Goal: Navigation & Orientation: Understand site structure

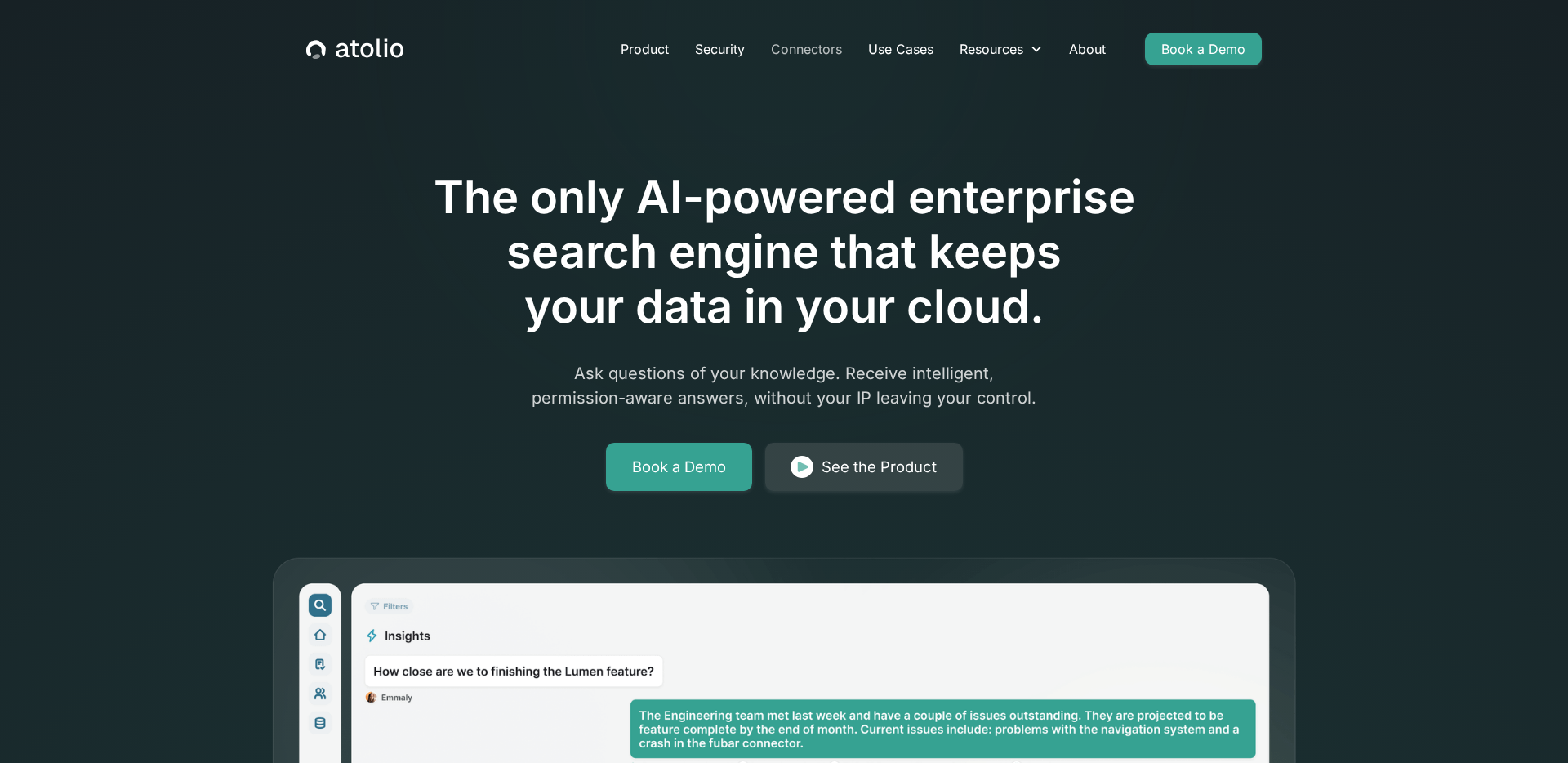
click at [797, 42] on link "Connectors" at bounding box center [806, 49] width 97 height 33
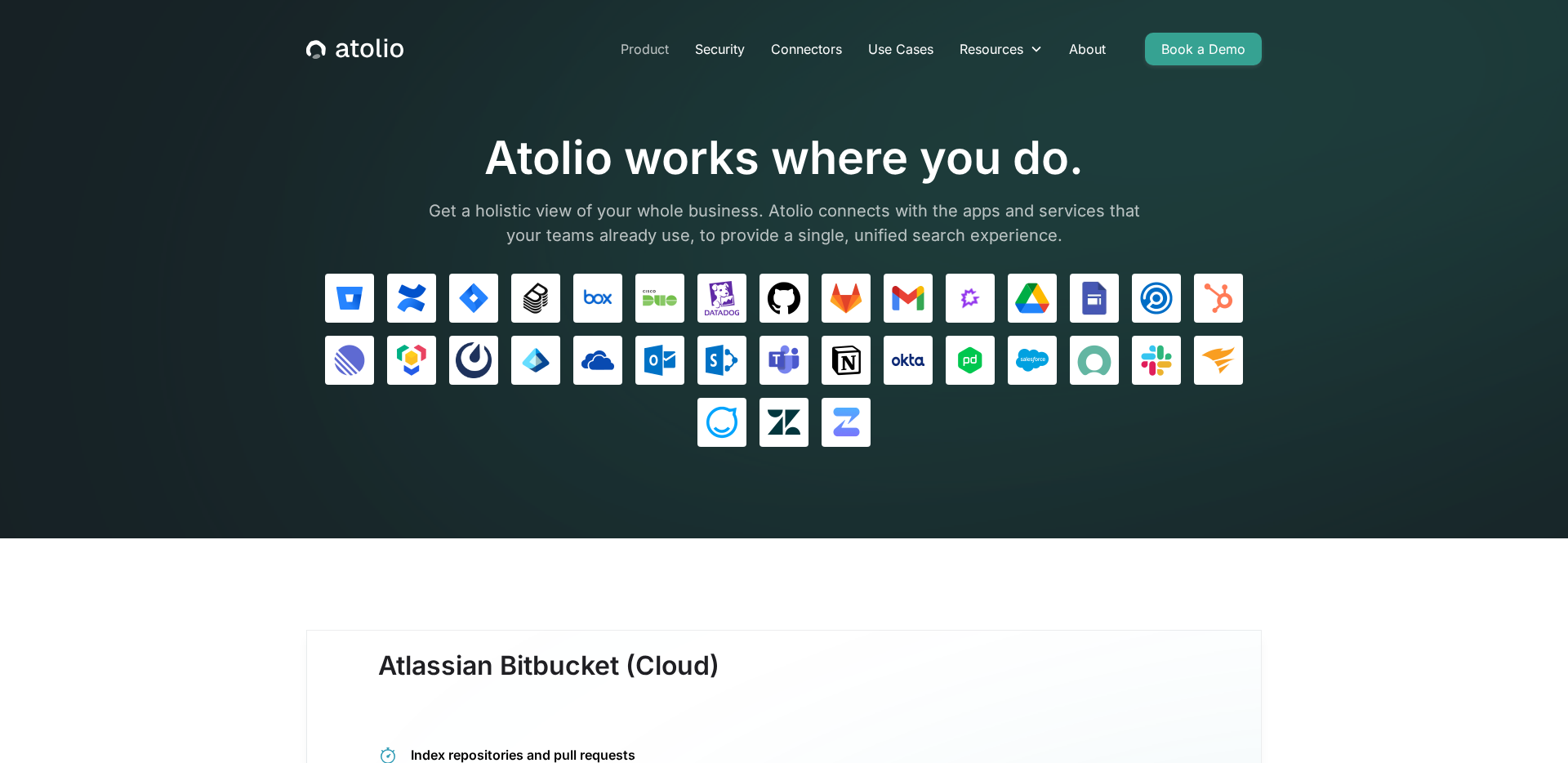
click at [641, 46] on link "Product" at bounding box center [645, 49] width 74 height 33
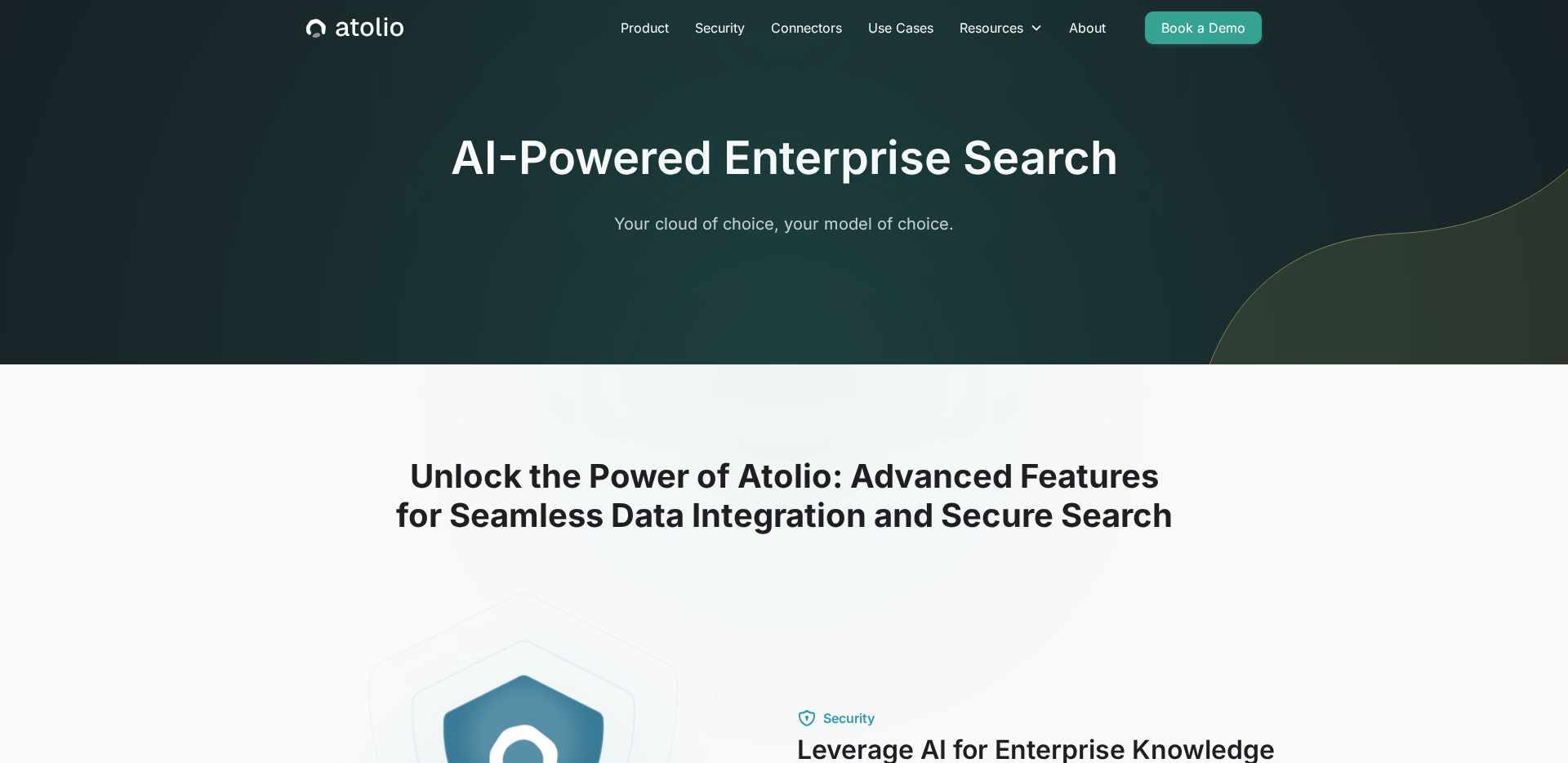
scroll to position [40, 0]
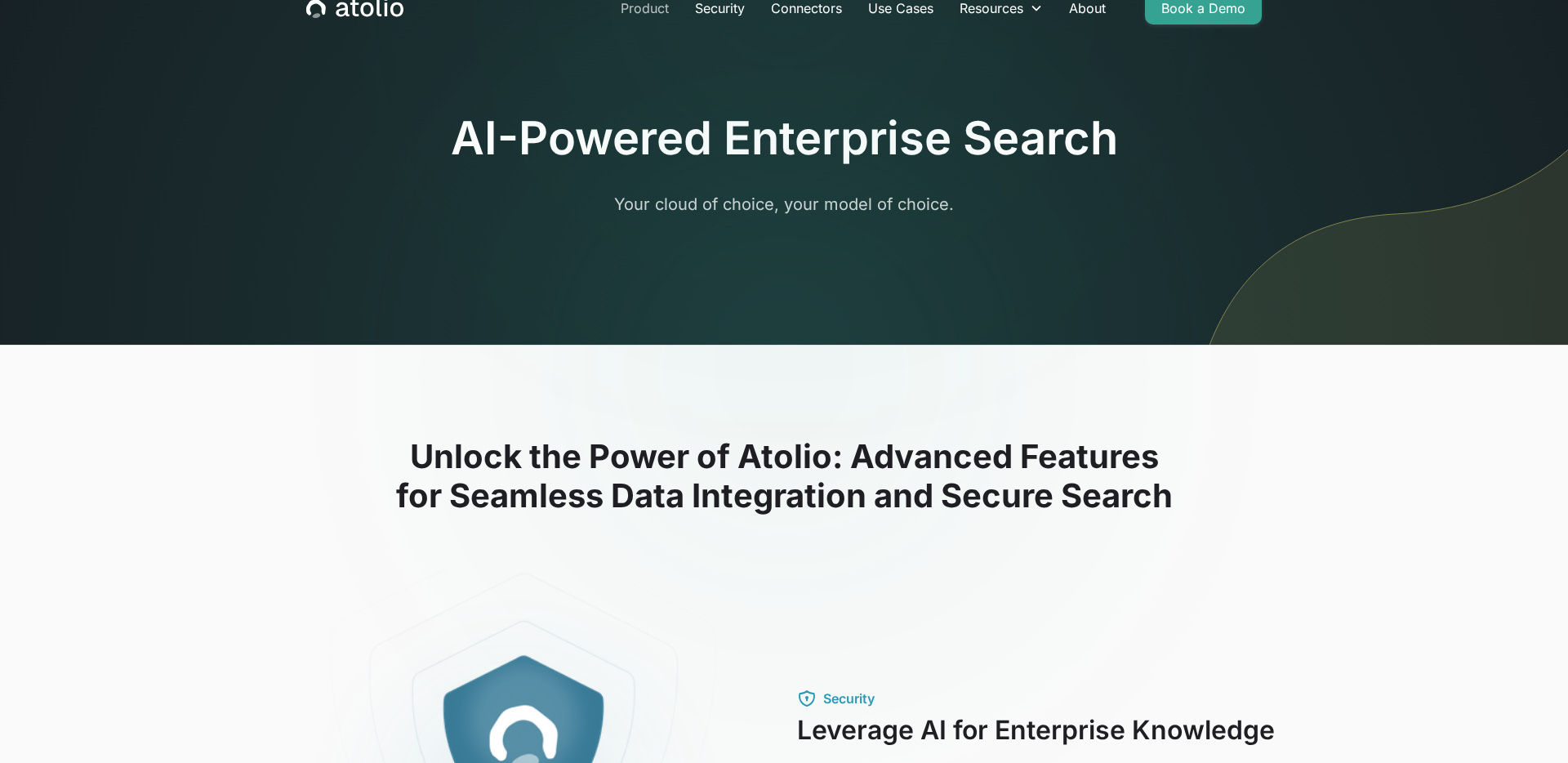
click at [651, 5] on link "Product" at bounding box center [645, 9] width 74 height 33
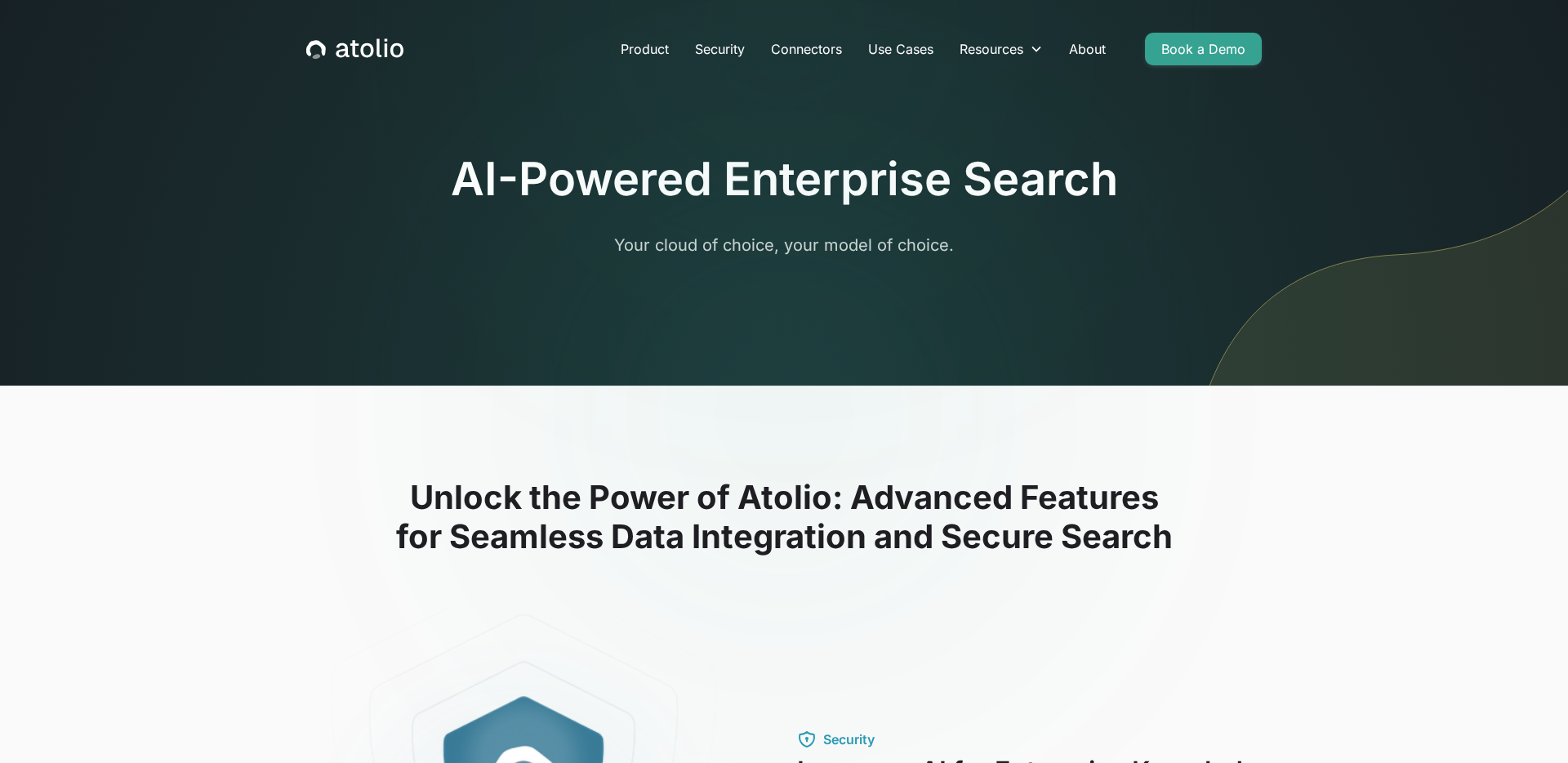
click at [386, 63] on div "Product Security Connectors Use Cases Resources Blog Podcast Case Studies Docum…" at bounding box center [784, 48] width 995 height 59
click at [377, 56] on icon "home" at bounding box center [378, 48] width 5 height 19
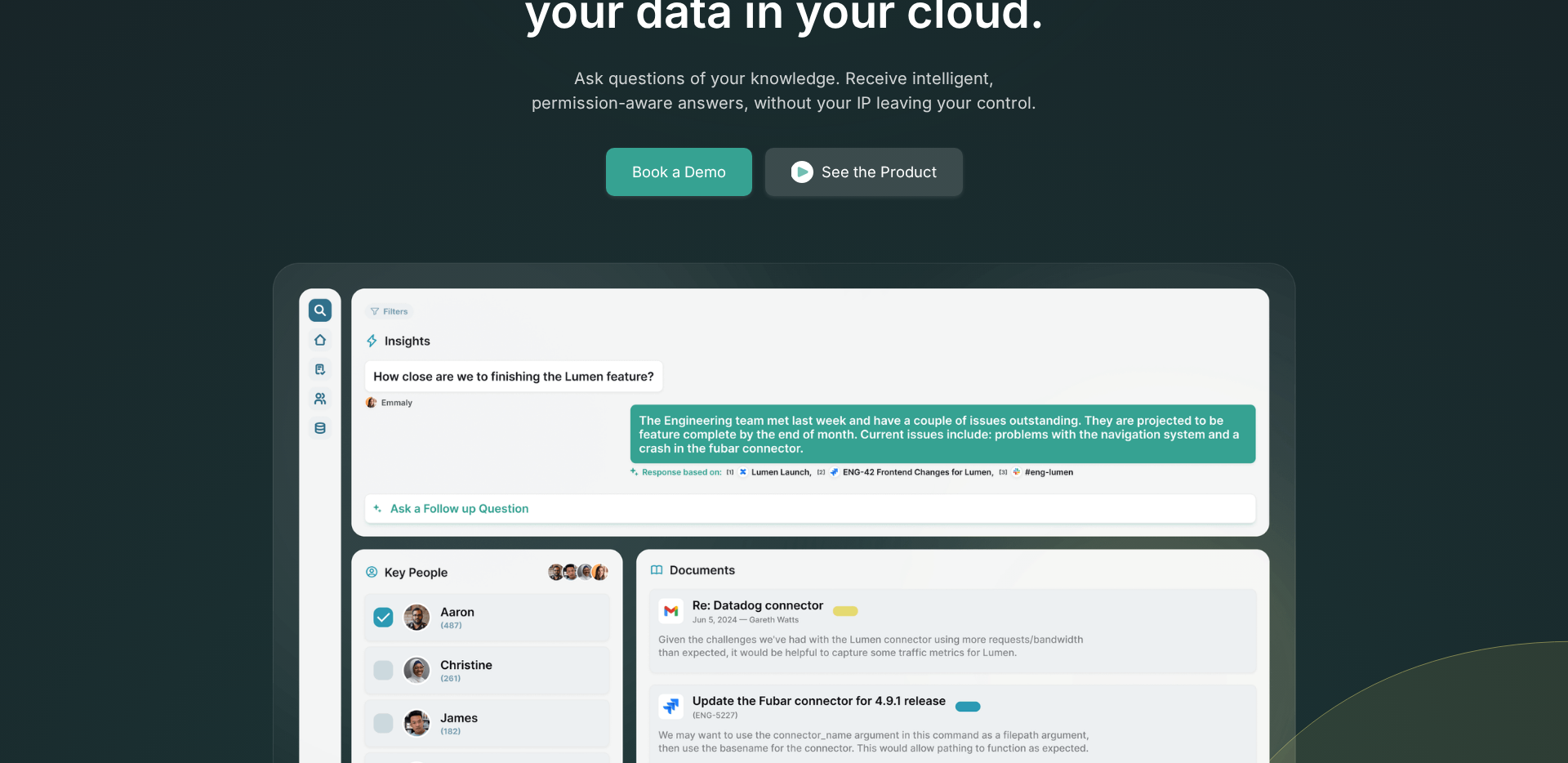
scroll to position [268, 0]
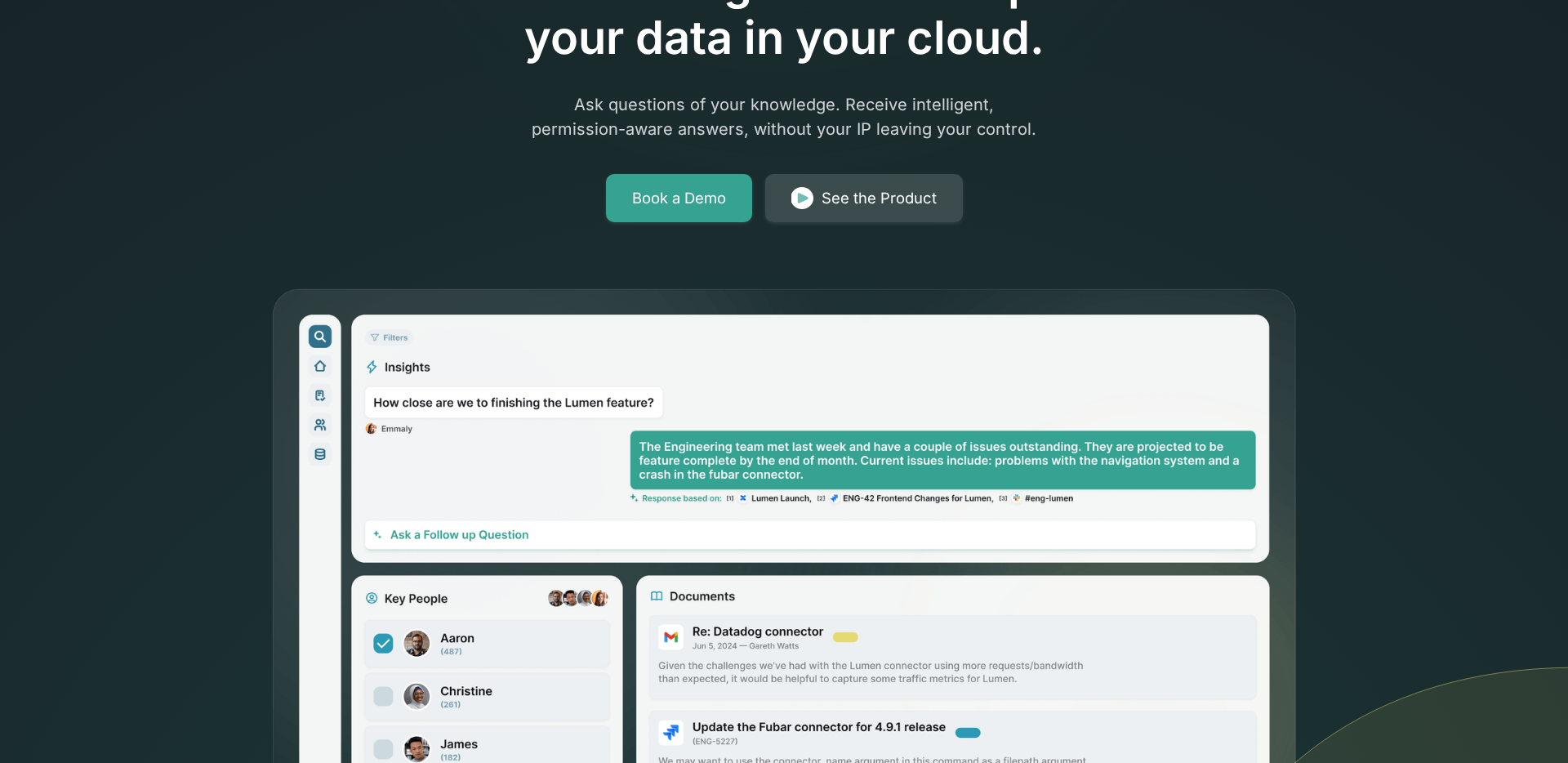
click at [832, 206] on div "See the Product" at bounding box center [879, 198] width 115 height 23
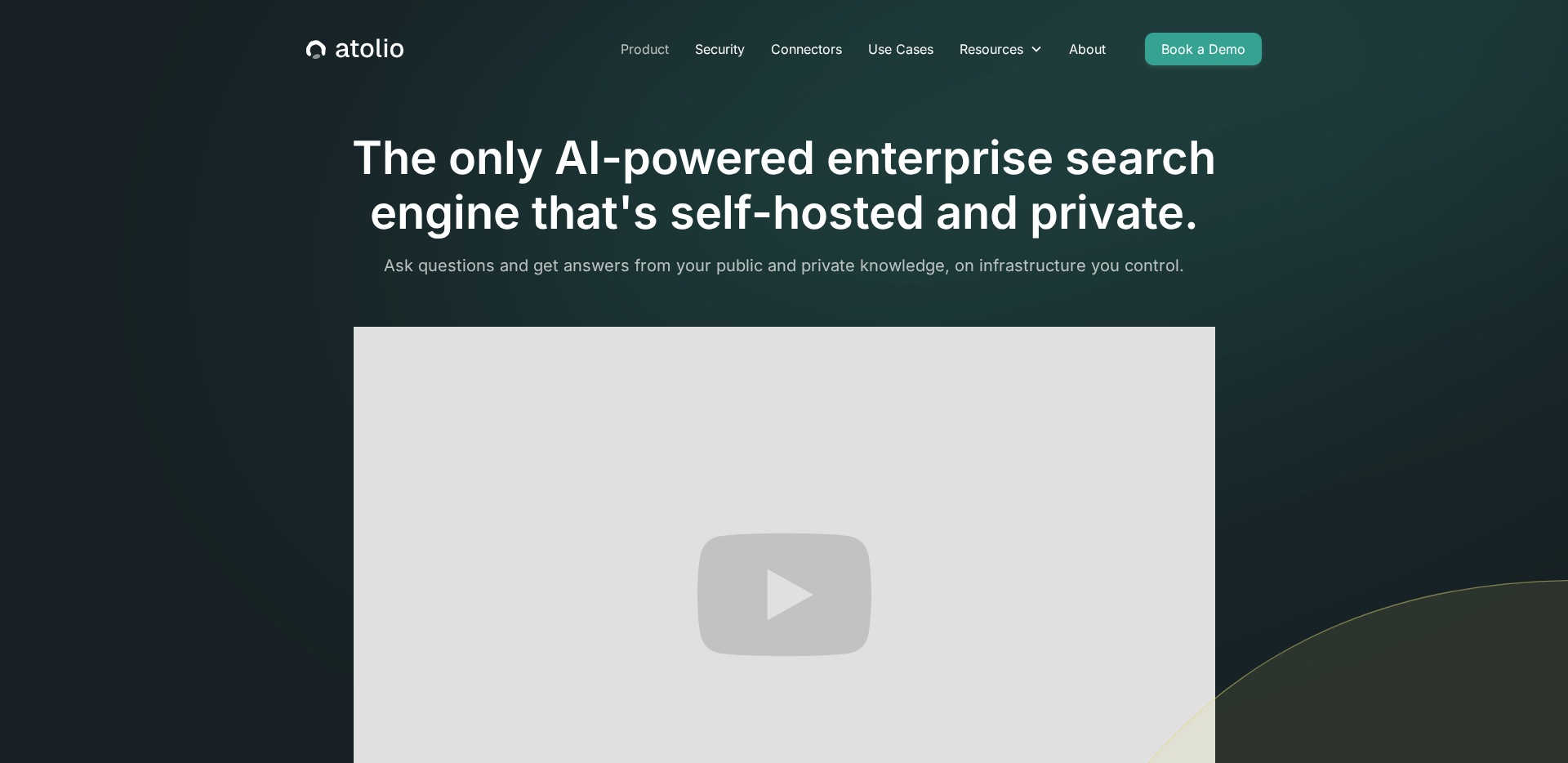
click at [644, 48] on link "Product" at bounding box center [645, 49] width 74 height 33
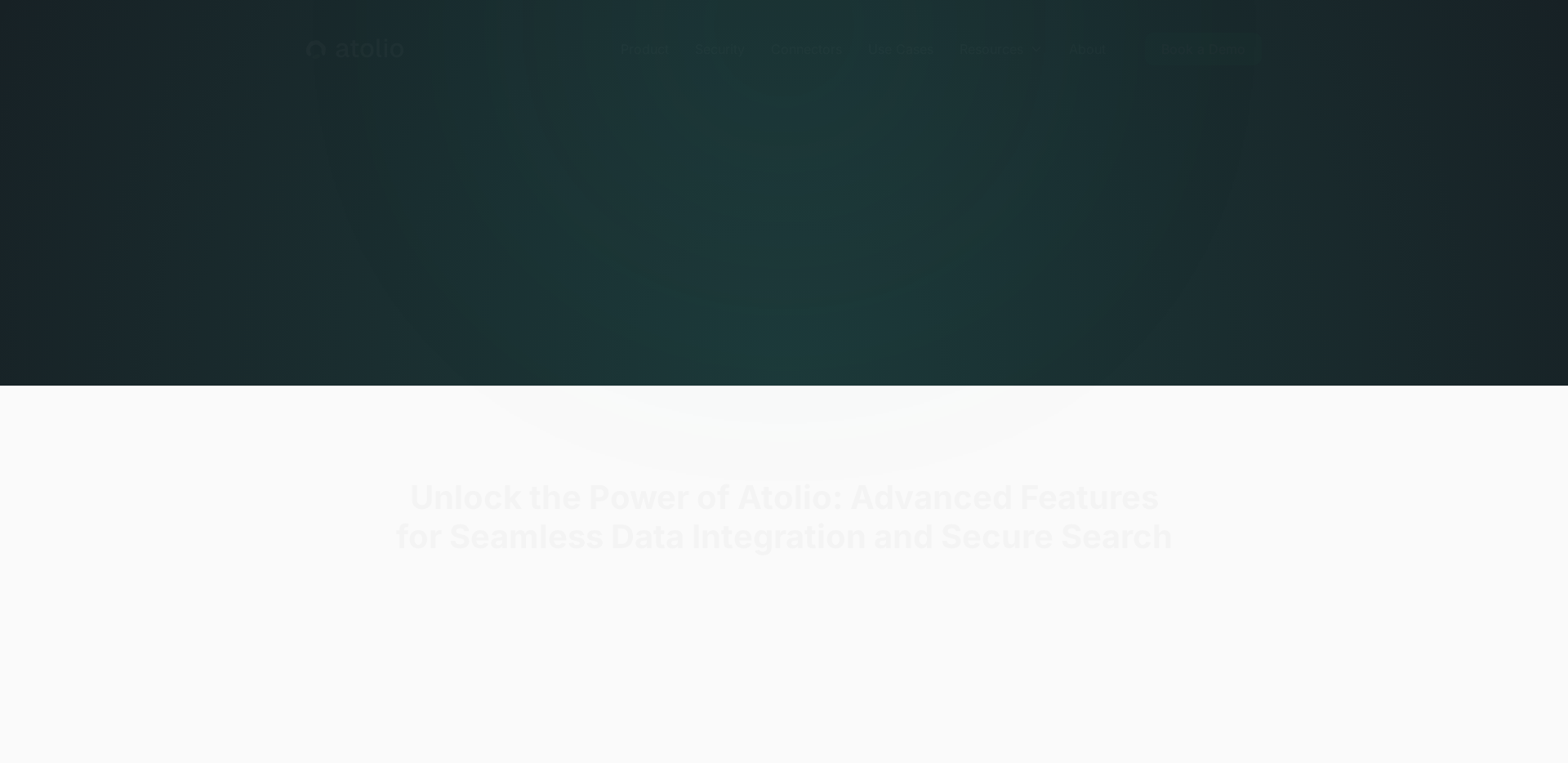
click at [285, 45] on div "Product Security Connectors Use Cases Resources Blog Podcast Case Studies Docum…" at bounding box center [784, 48] width 1568 height 59
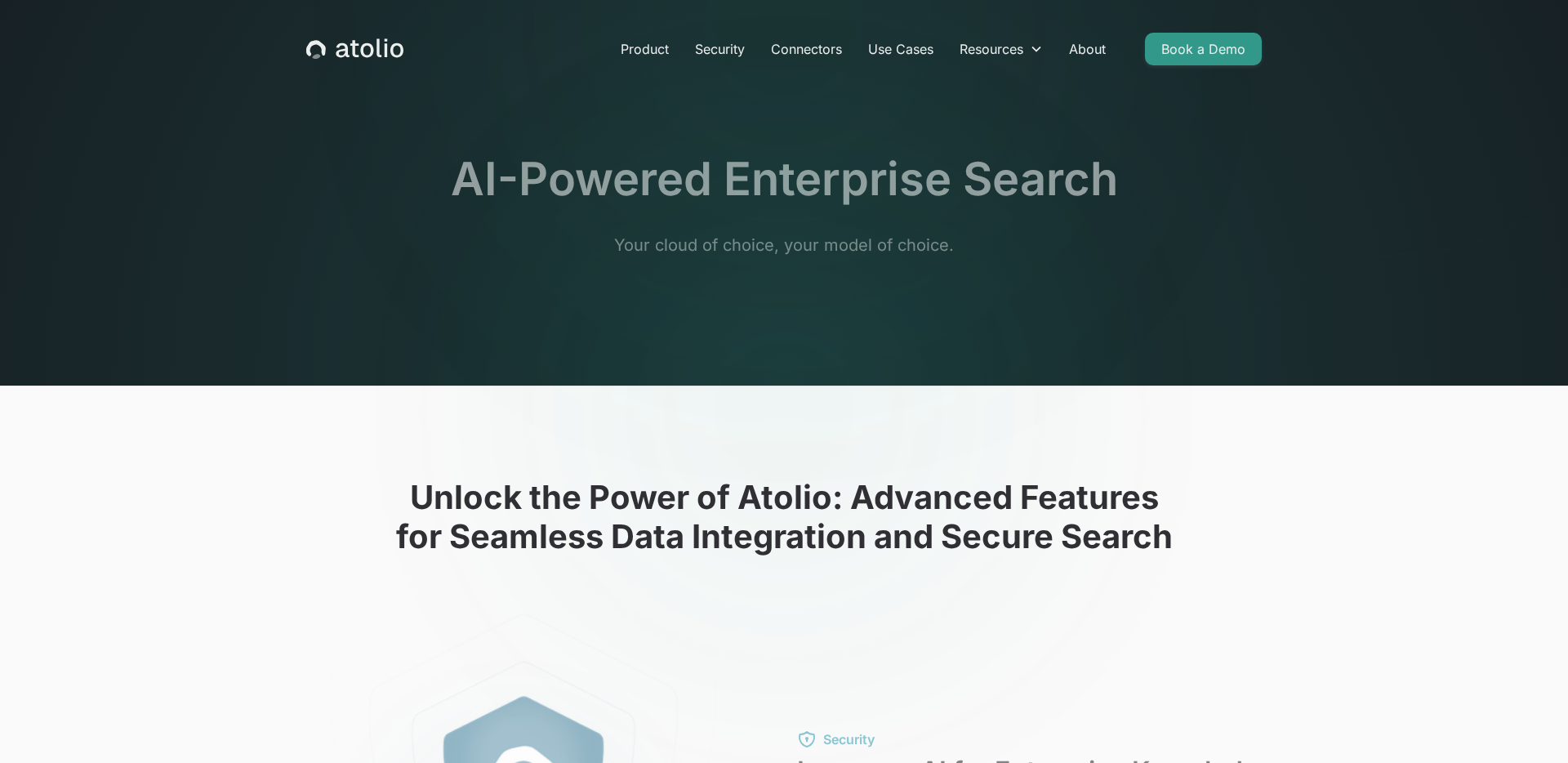
click at [357, 51] on icon "home" at bounding box center [354, 49] width 97 height 21
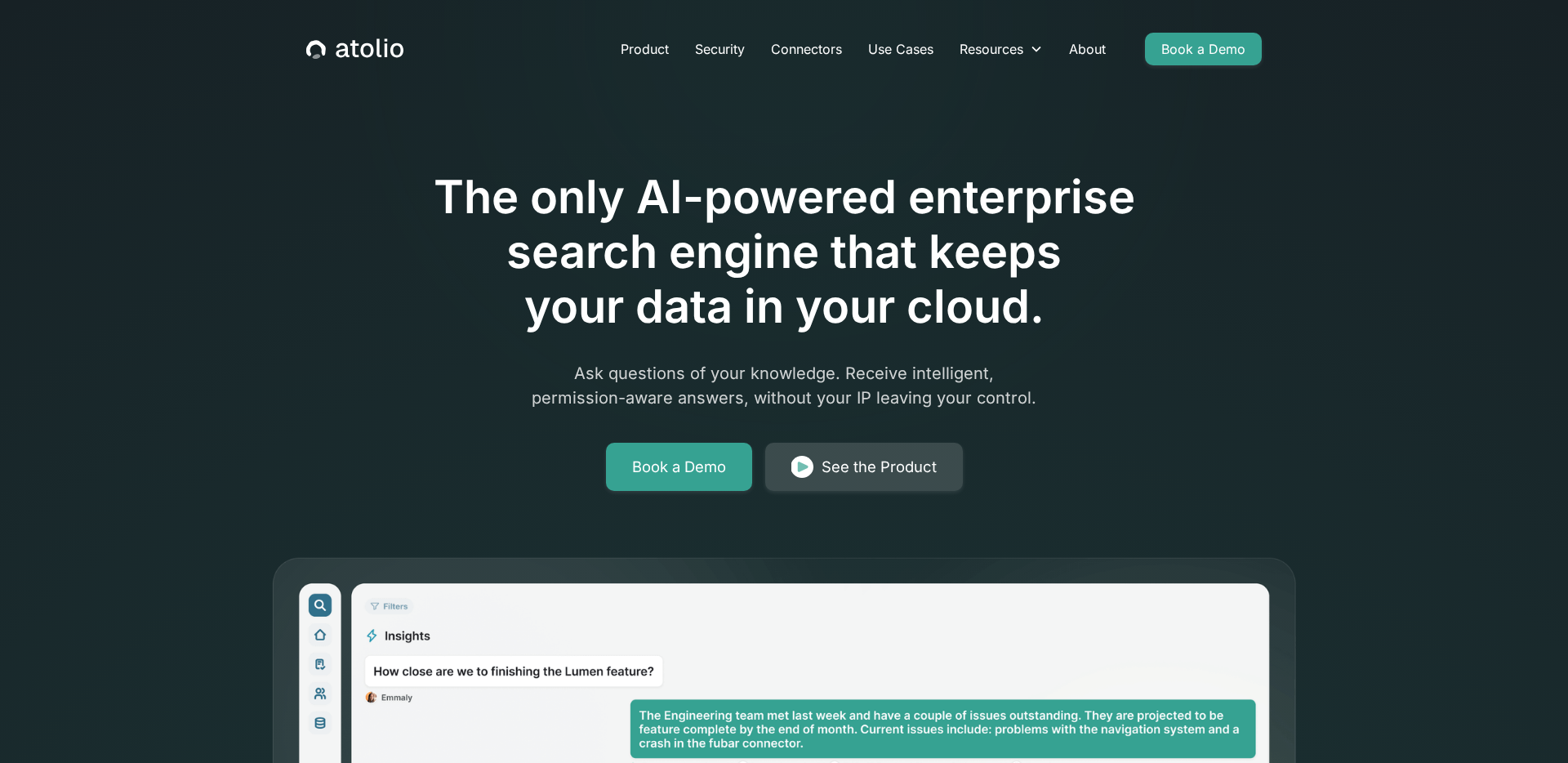
click at [905, 462] on div "See the Product" at bounding box center [879, 468] width 115 height 23
